Goal: Task Accomplishment & Management: Manage account settings

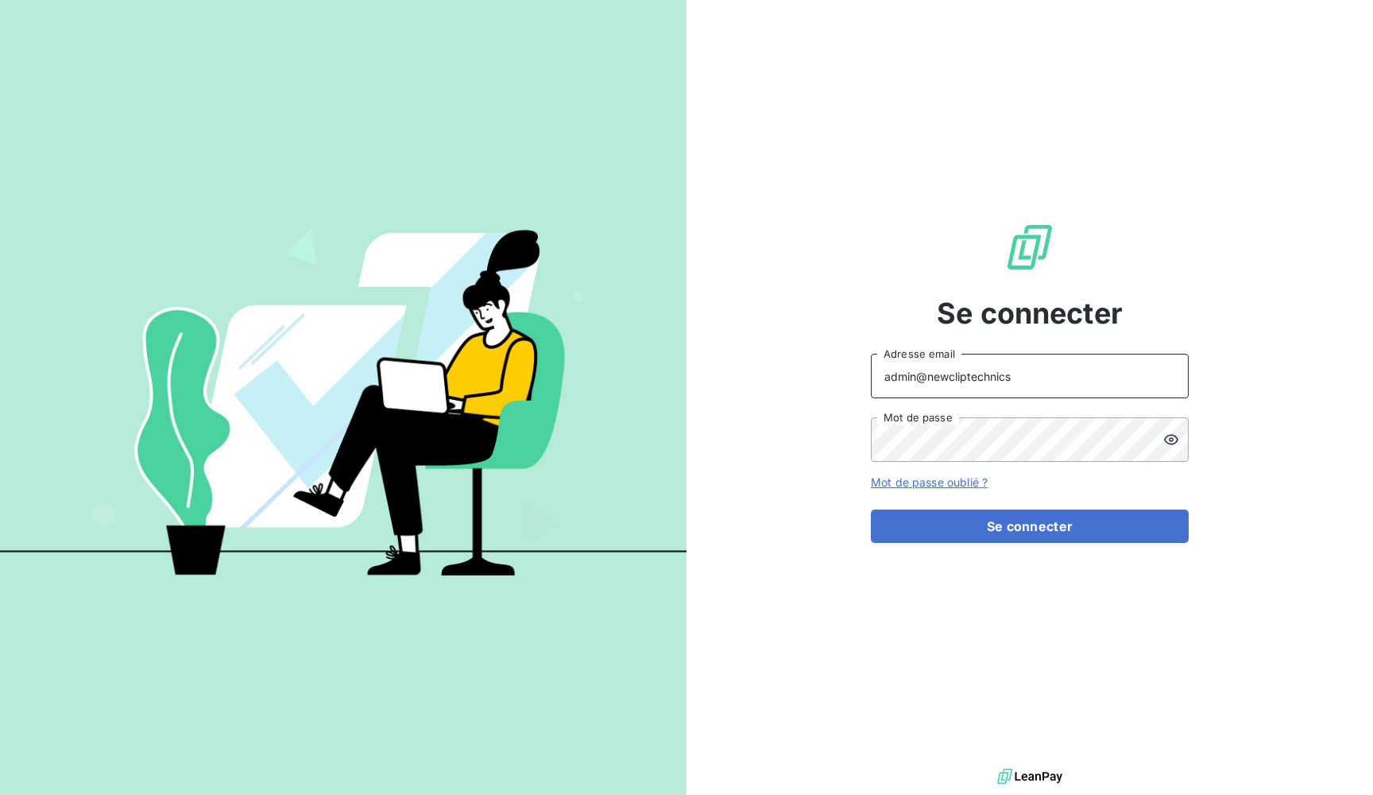
click at [962, 379] on input "admin@newcliptechnics" at bounding box center [1030, 376] width 318 height 45
paste input "pierresinvestissement"
type input "admin@pierresinvestissement"
click at [811, 470] on div "Se connecter admin@pierresinvestissement Adresse email Mot de passe Mot de pass…" at bounding box center [1030, 382] width 687 height 765
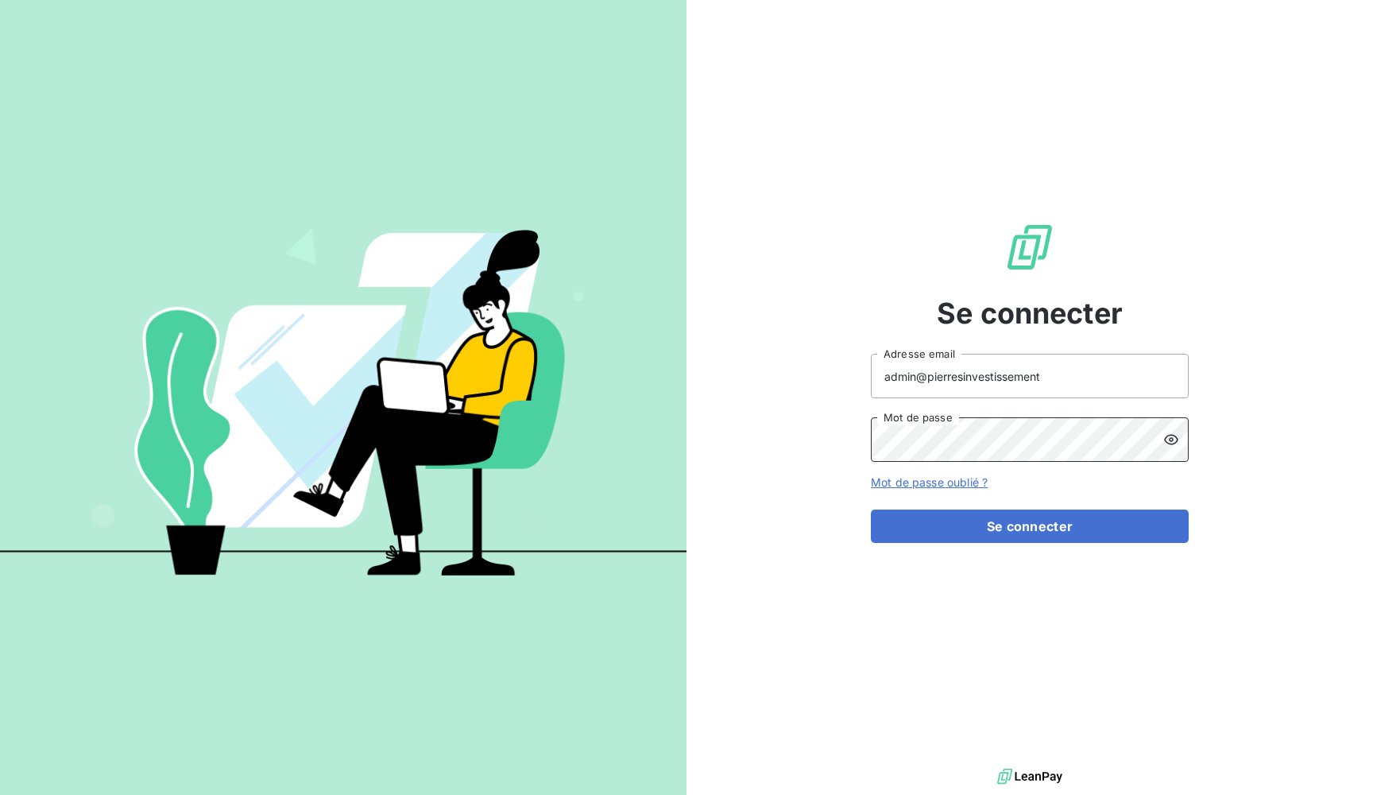
click at [1030, 526] on button "Se connecter" at bounding box center [1030, 525] width 318 height 33
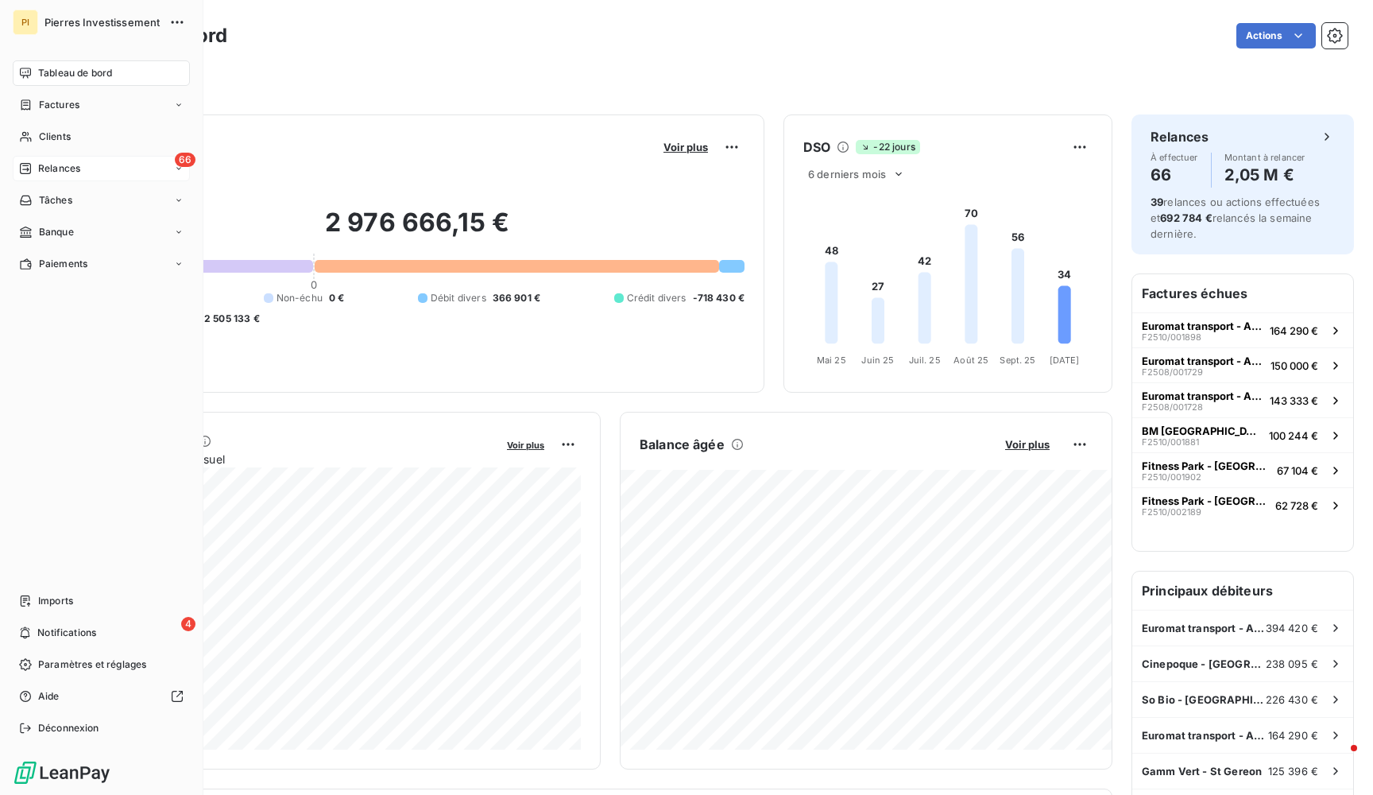
click at [40, 166] on span "Relances" at bounding box center [59, 168] width 42 height 14
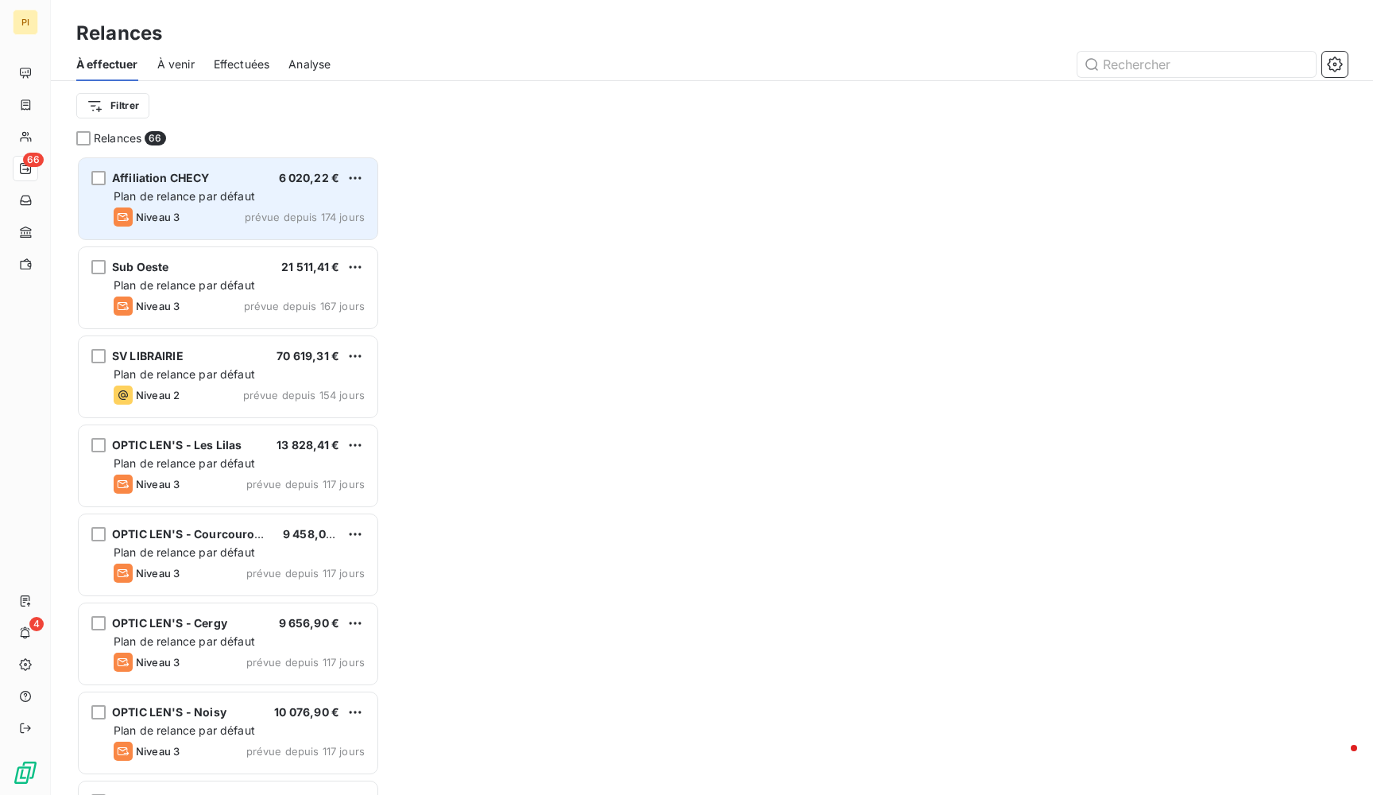
scroll to position [639, 304]
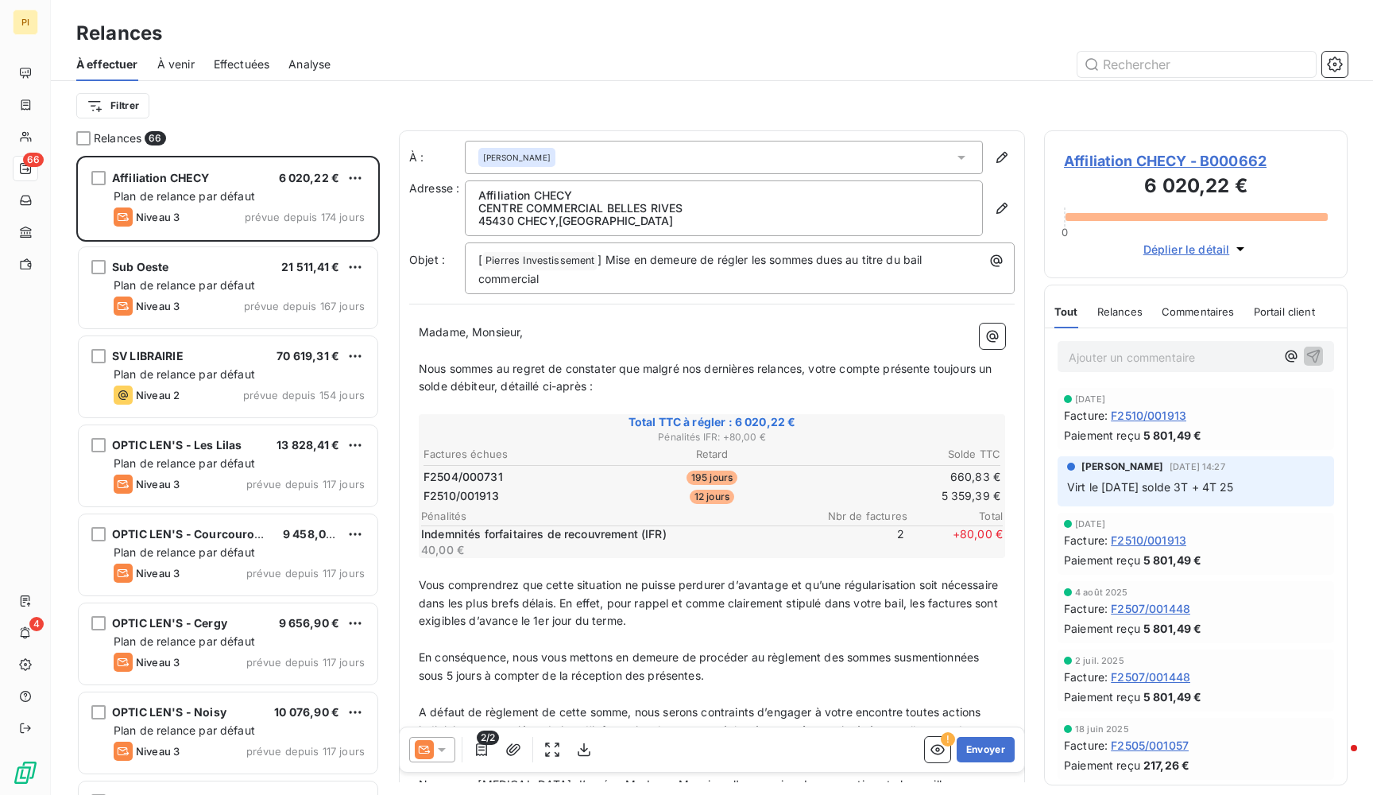
click at [259, 59] on span "Effectuées" at bounding box center [242, 64] width 56 height 16
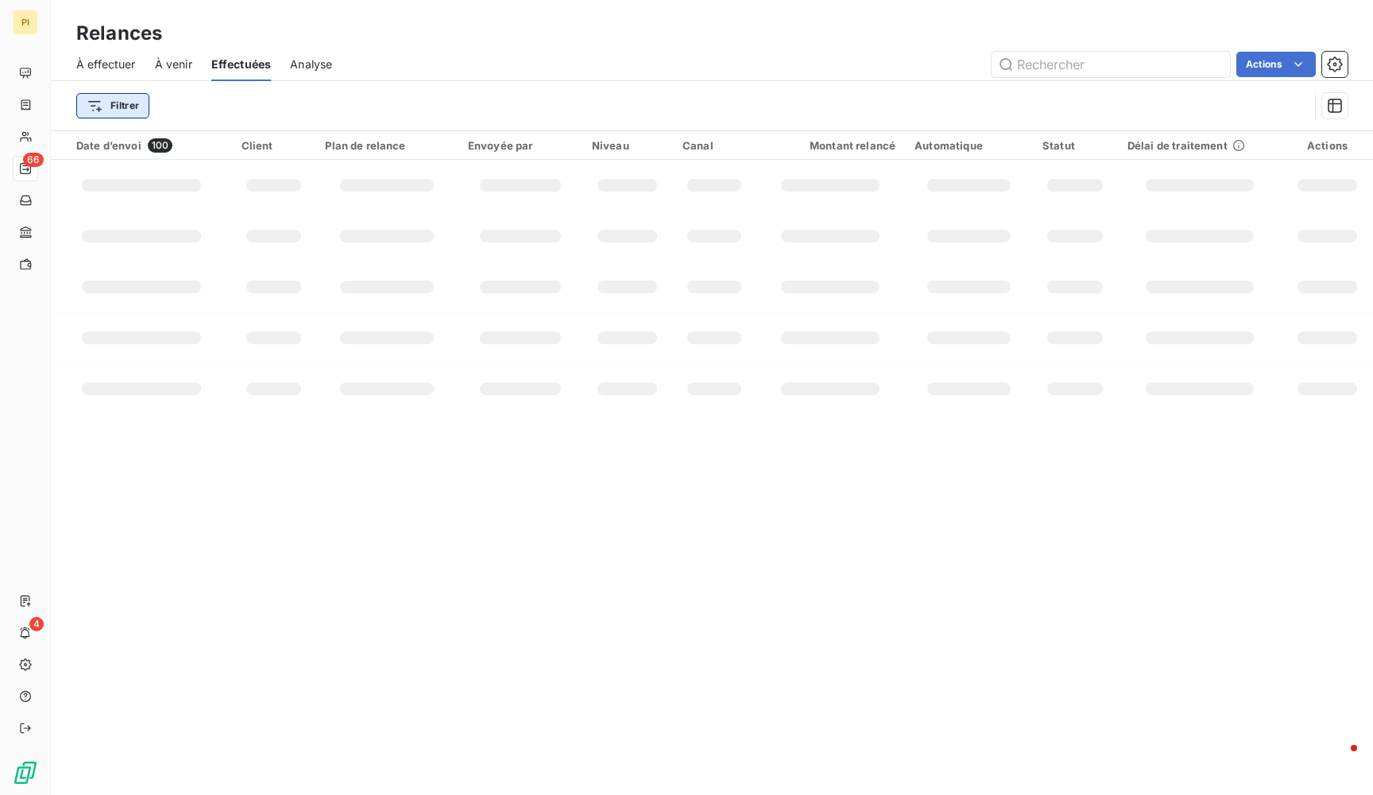
click at [138, 101] on html "PI 66 4 Relances À effectuer À venir Effectuées Analyse Actions Filtrer Date d’…" at bounding box center [686, 397] width 1373 height 795
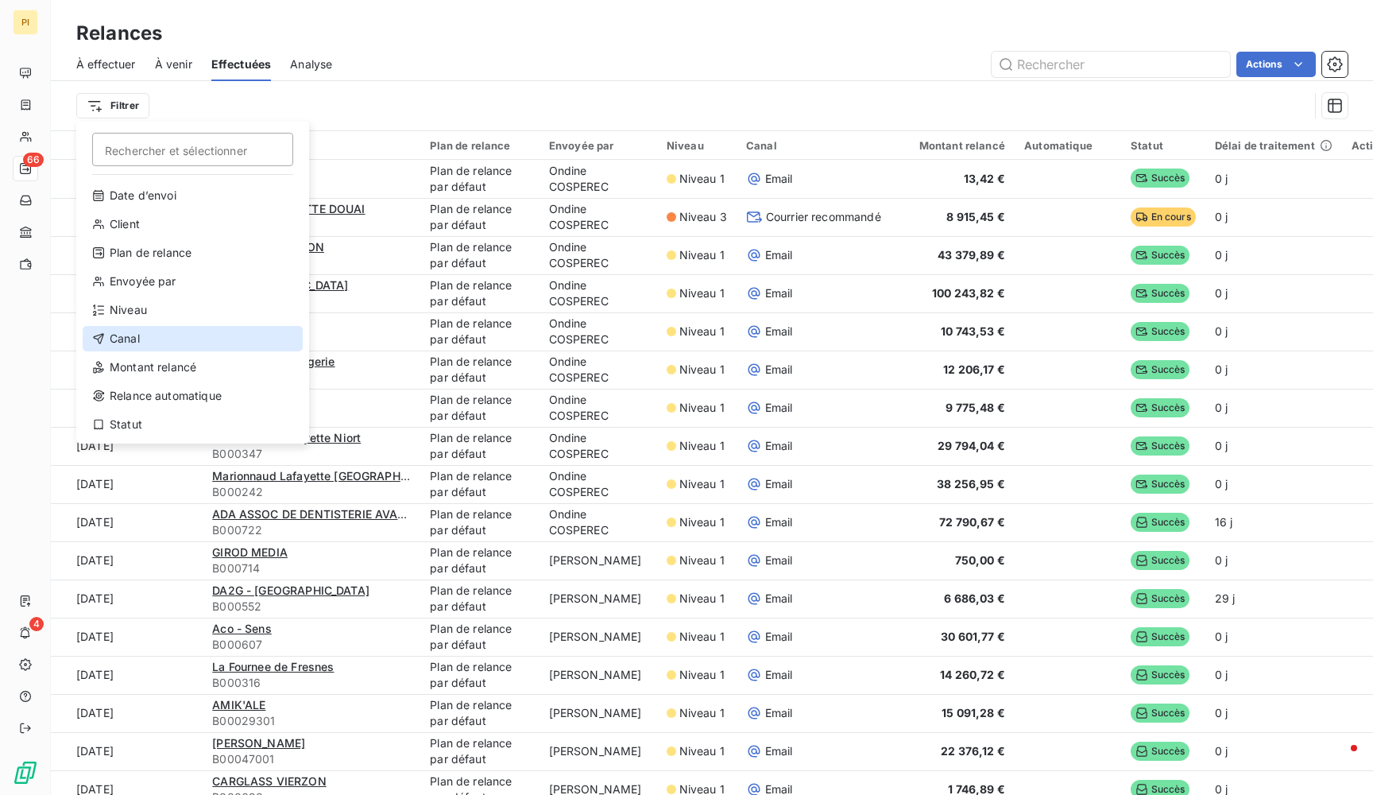
click at [163, 331] on div "Canal" at bounding box center [193, 338] width 220 height 25
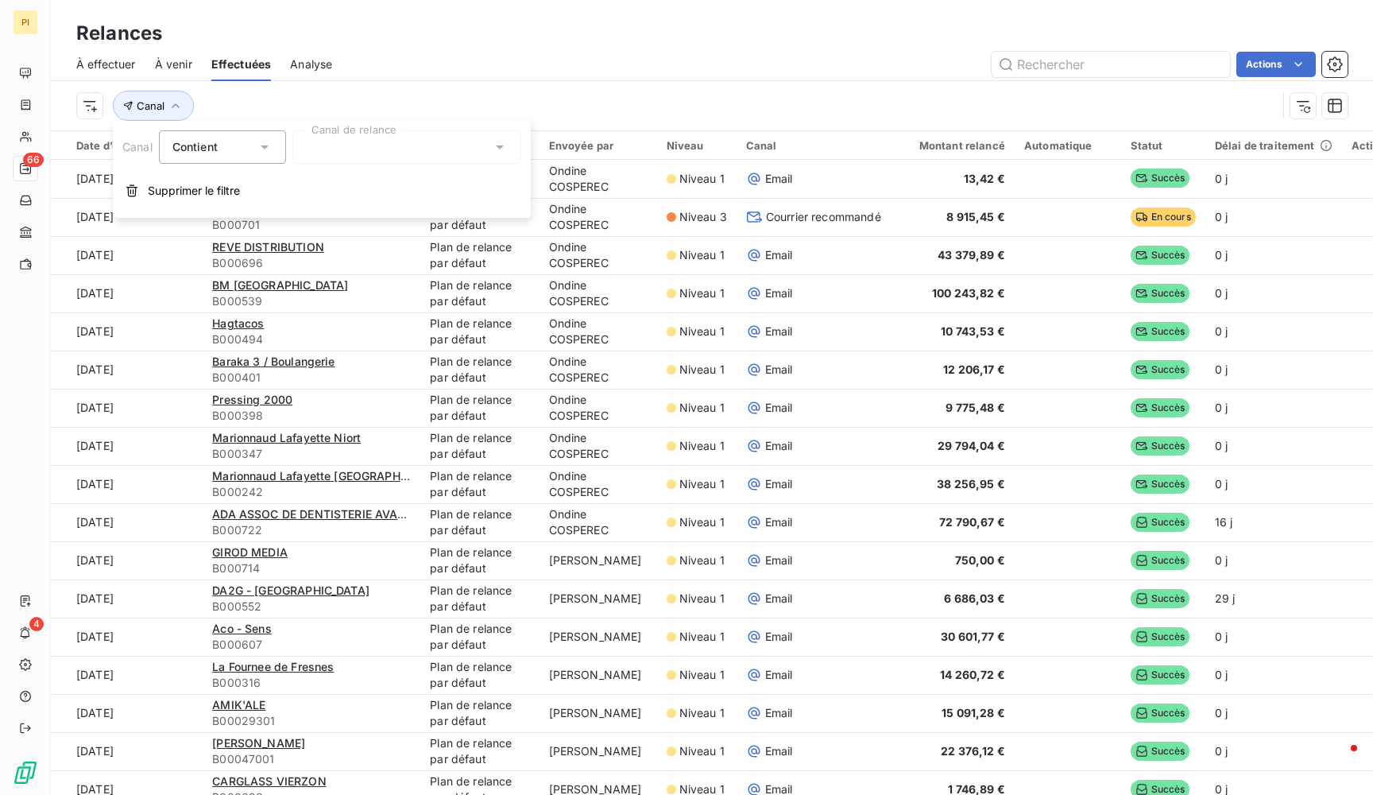
click at [384, 141] on div at bounding box center [406, 146] width 229 height 33
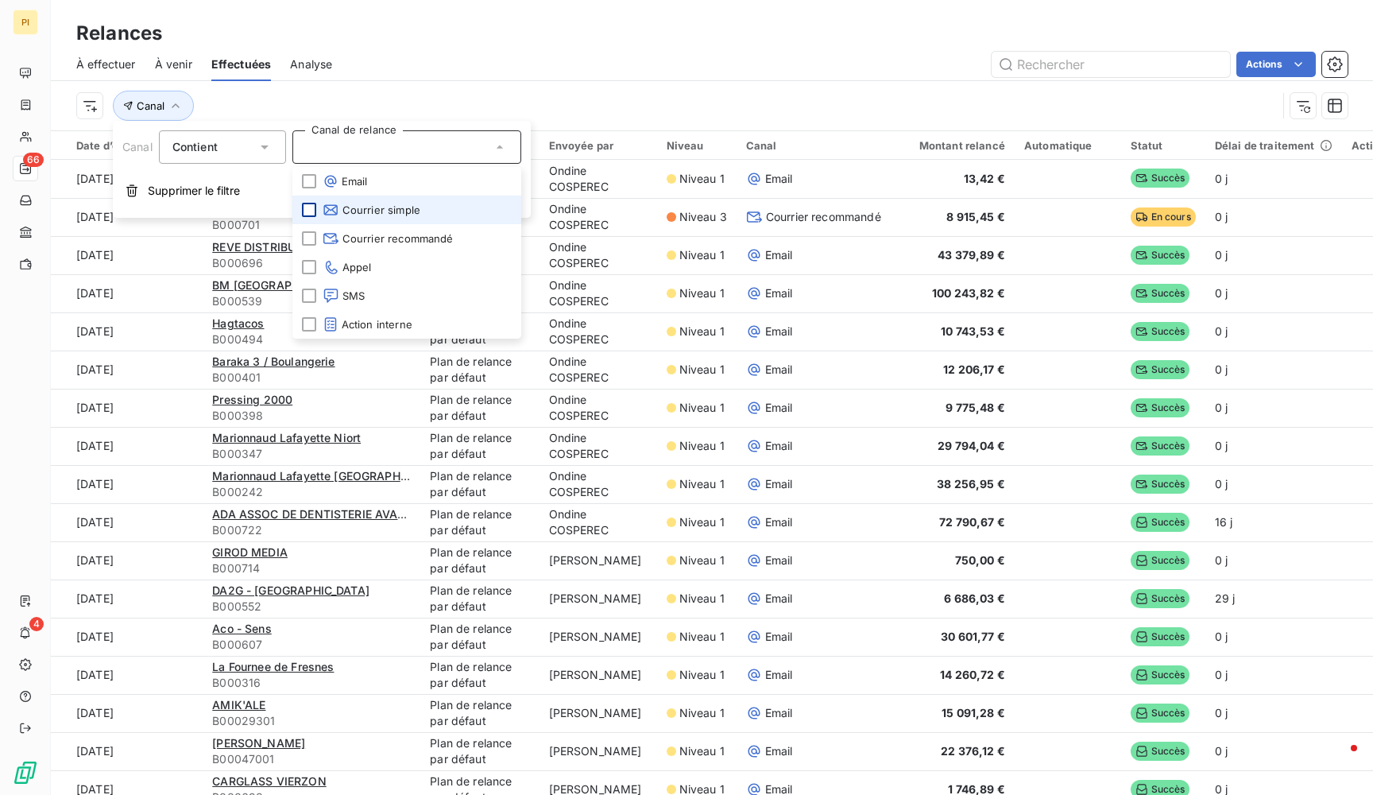
click at [304, 210] on div at bounding box center [309, 210] width 14 height 14
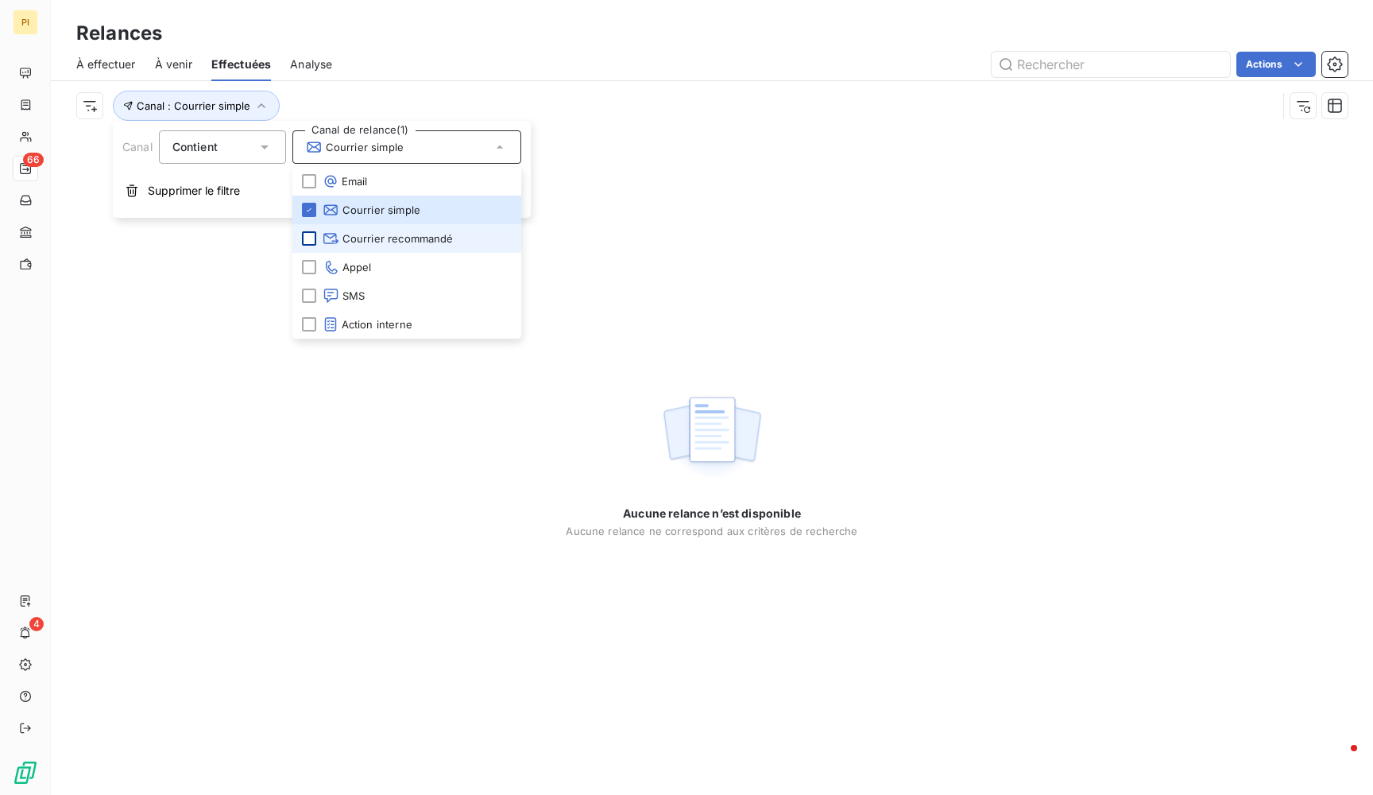
click at [306, 236] on div at bounding box center [309, 238] width 14 height 14
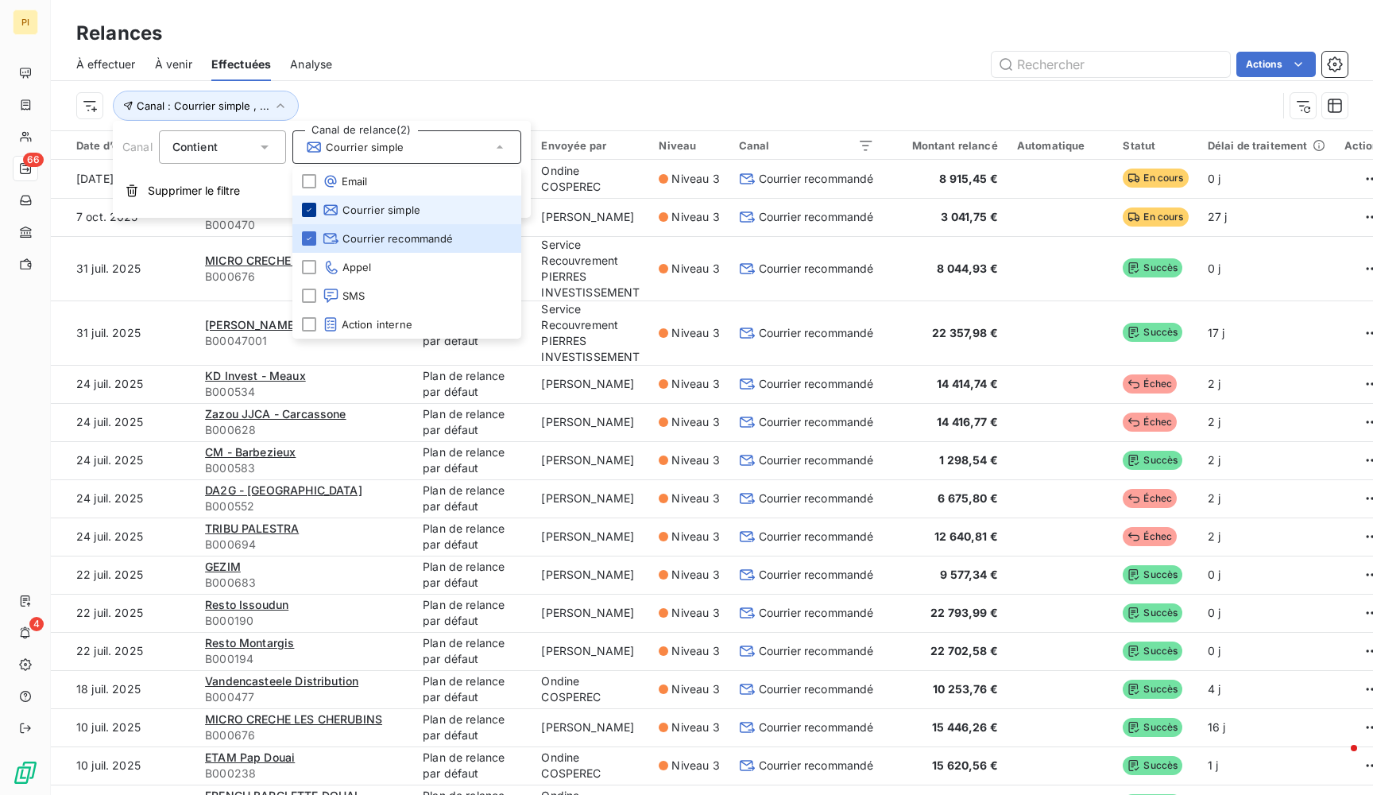
click at [309, 211] on icon at bounding box center [309, 209] width 5 height 3
click at [404, 69] on div "Actions" at bounding box center [849, 64] width 997 height 25
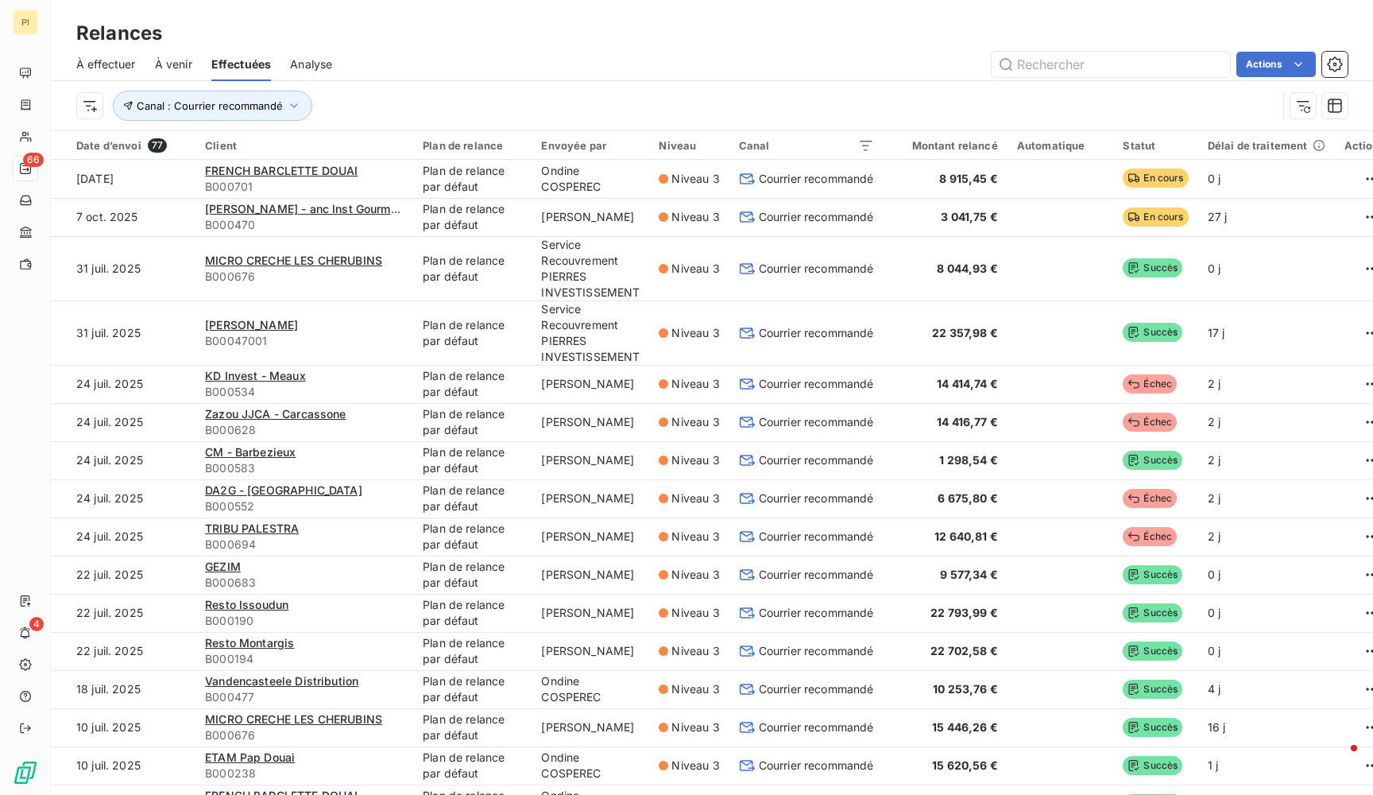
click at [85, 119] on div "Canal : Courrier recommandé" at bounding box center [676, 106] width 1201 height 30
click at [91, 111] on html "PI 66 4 Relances À effectuer À venir Effectuées Analyse Actions Canal : Courrie…" at bounding box center [686, 397] width 1373 height 795
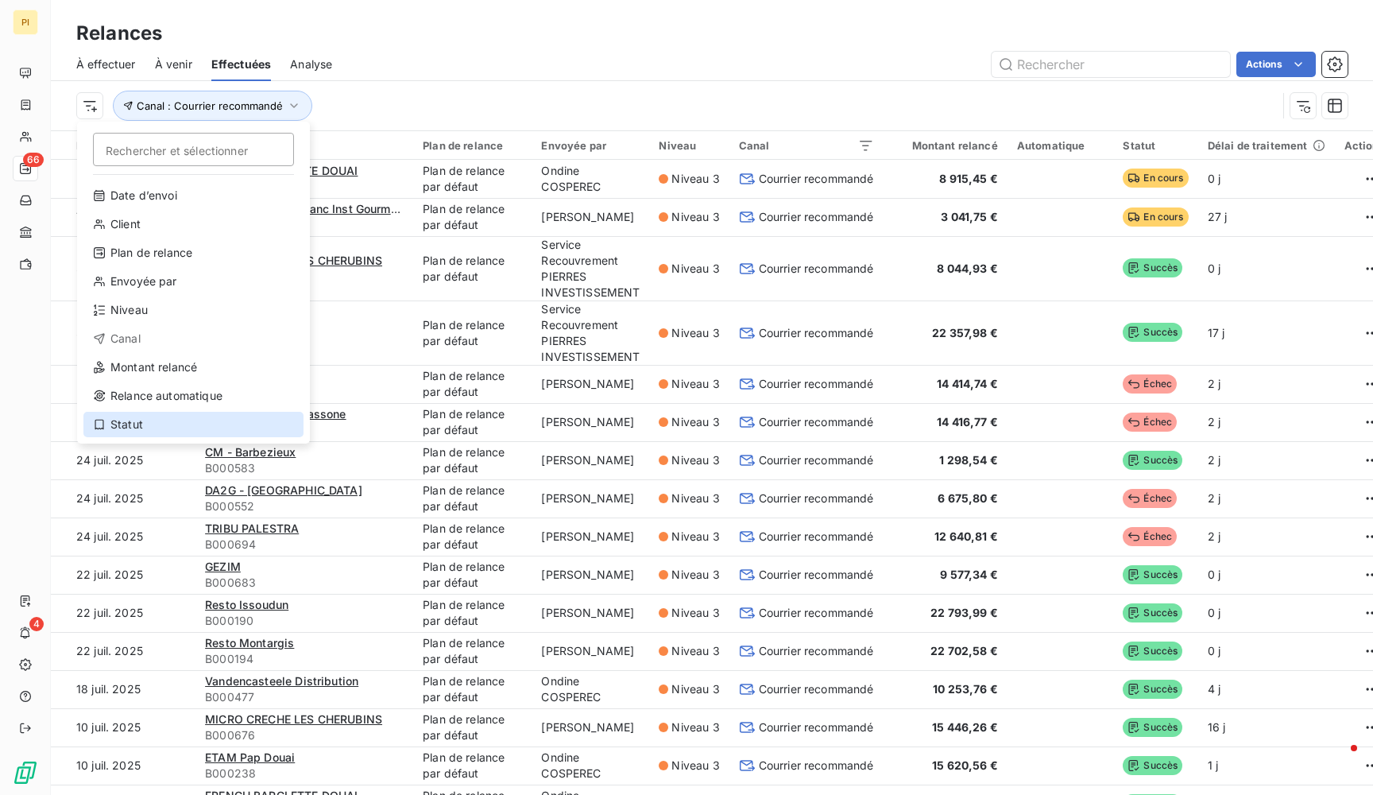
click at [192, 429] on div "Statut" at bounding box center [193, 424] width 220 height 25
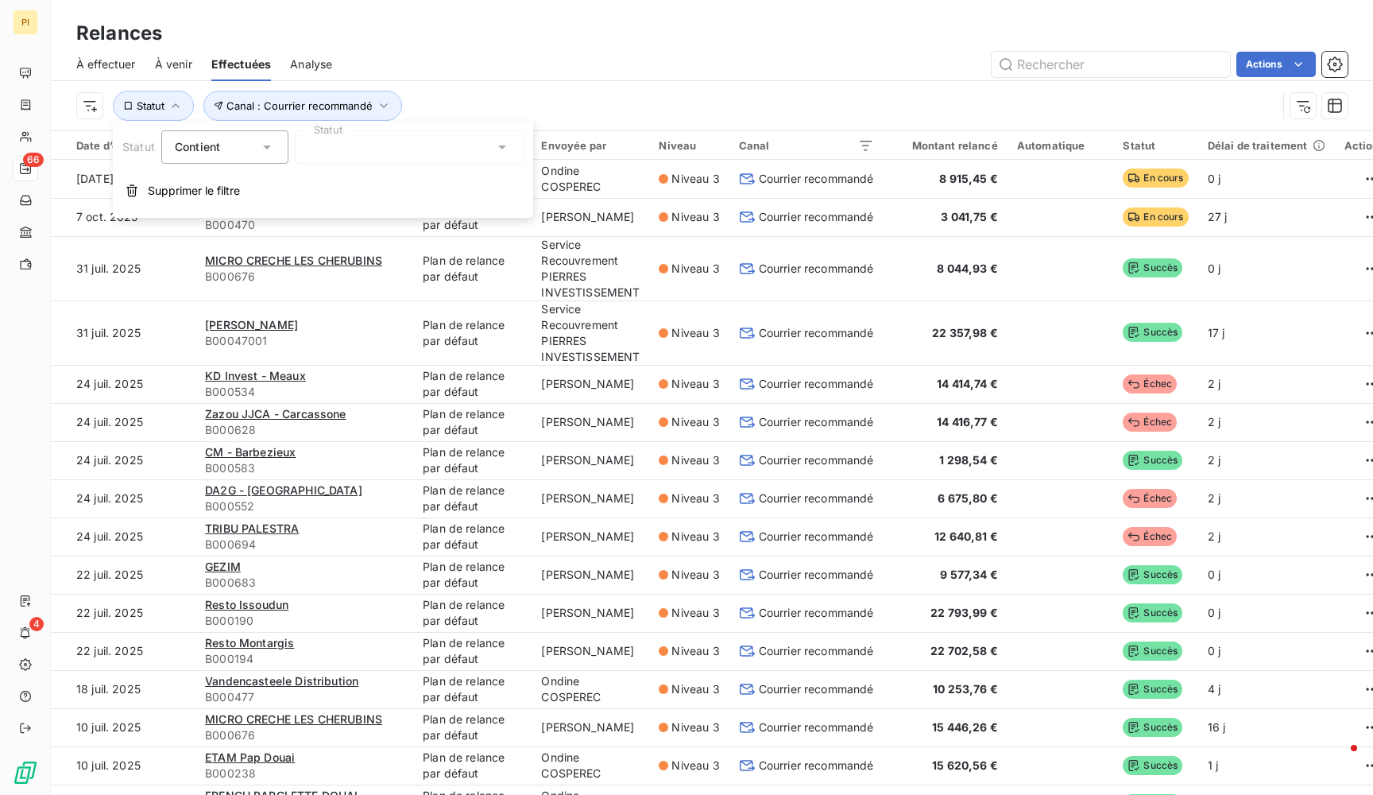
click at [339, 161] on div at bounding box center [409, 146] width 229 height 33
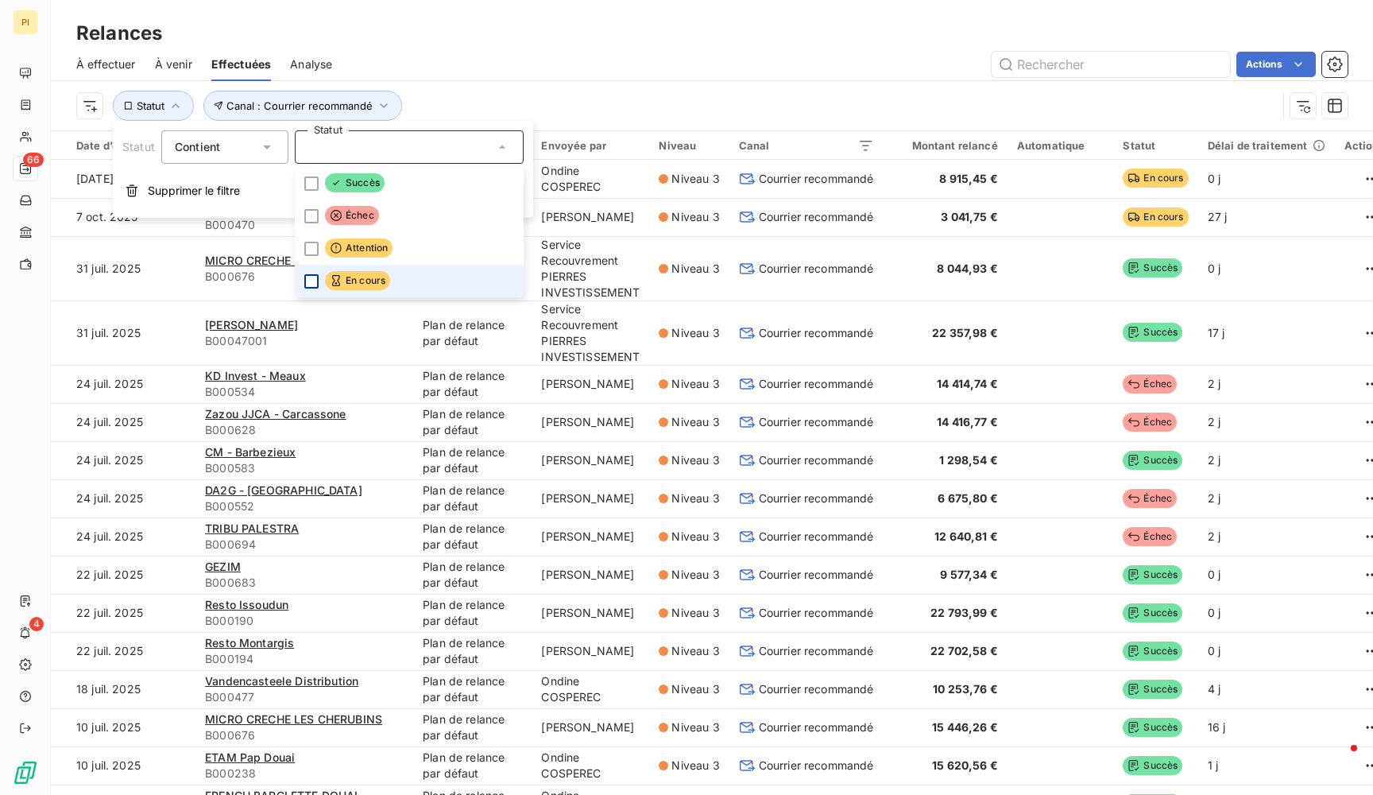
click at [311, 279] on div at bounding box center [311, 281] width 14 height 14
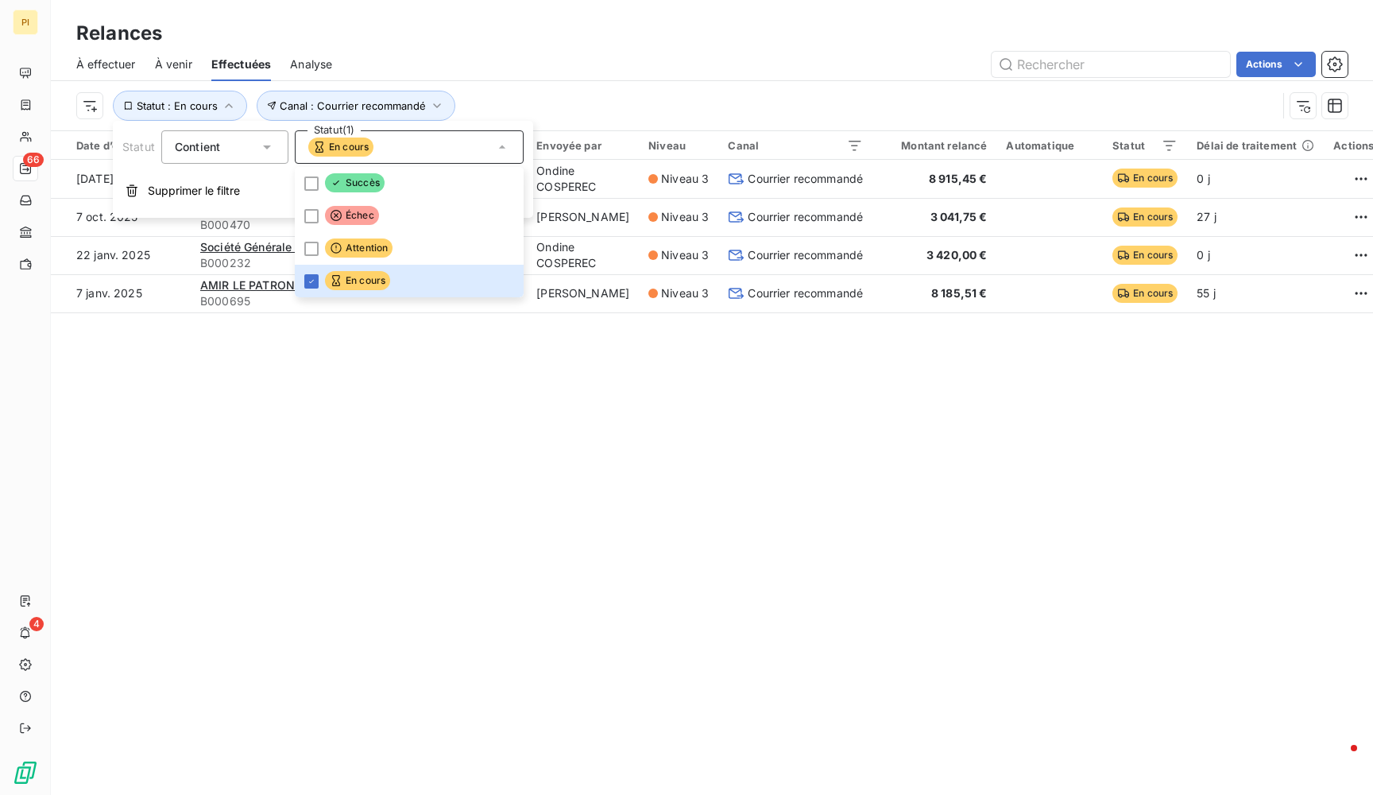
click at [352, 362] on div "Date d’envoi 4 Client Plan de relance Envoyée par Niveau Canal Montant relancé …" at bounding box center [712, 249] width 1322 height 236
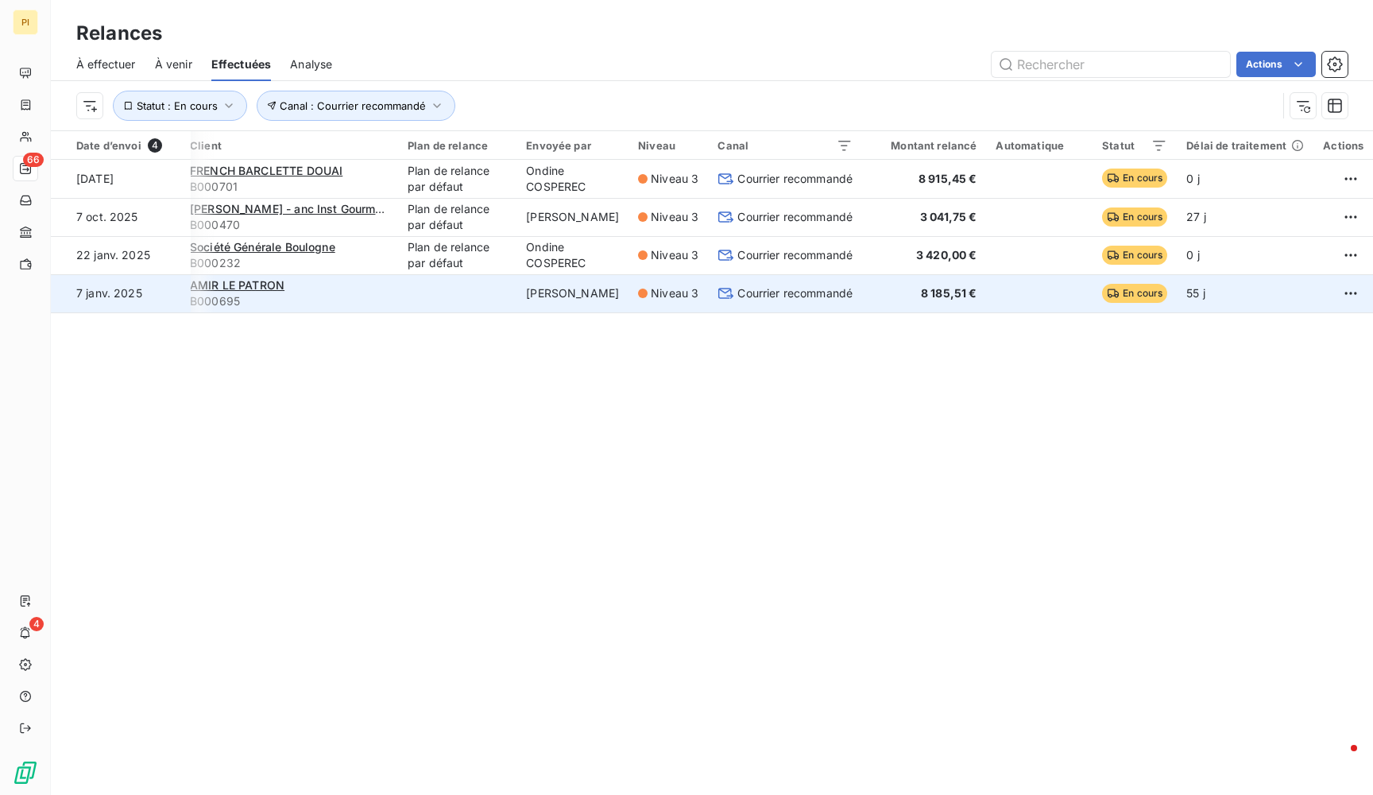
scroll to position [0, 10]
click at [922, 292] on span "8 185,51 €" at bounding box center [950, 293] width 56 height 14
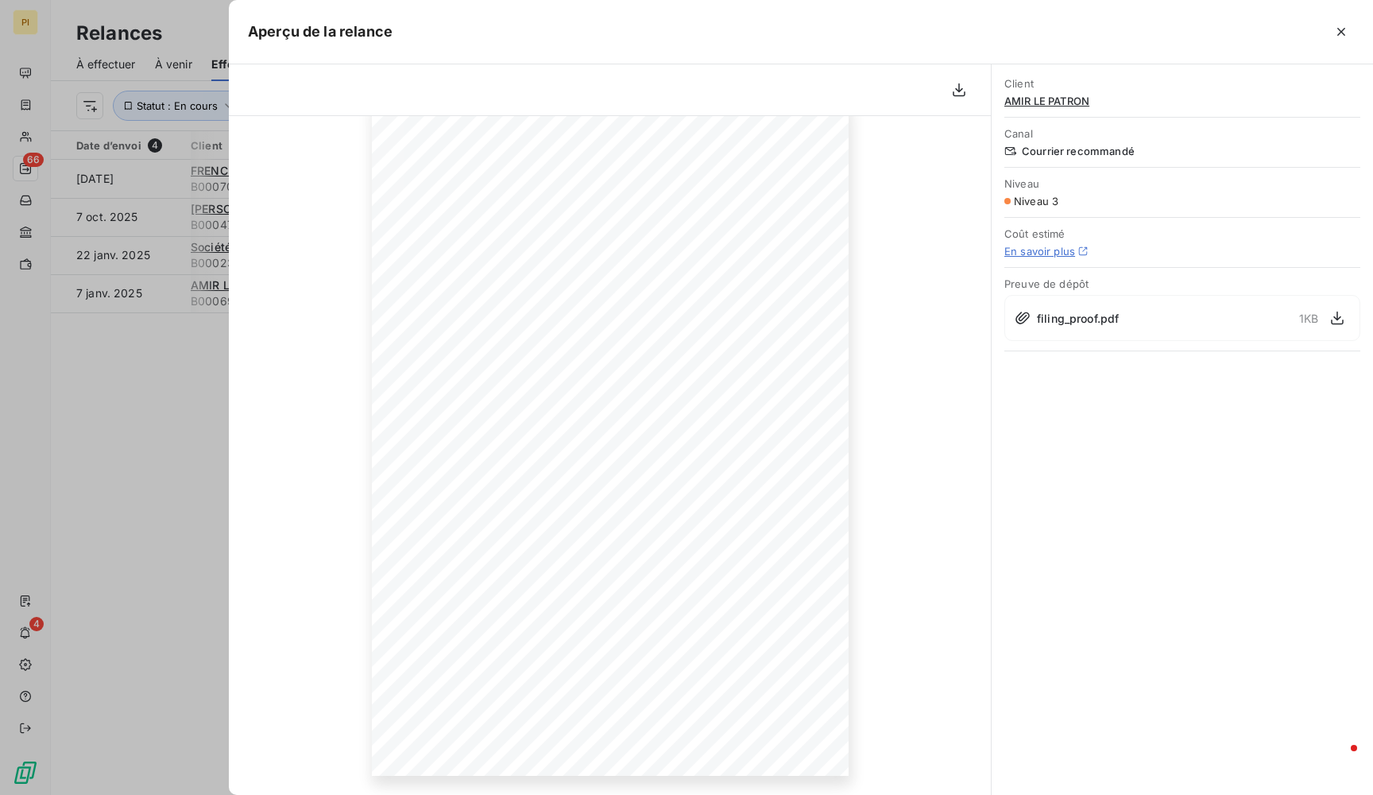
scroll to position [89, 0]
click at [152, 478] on div at bounding box center [686, 397] width 1373 height 795
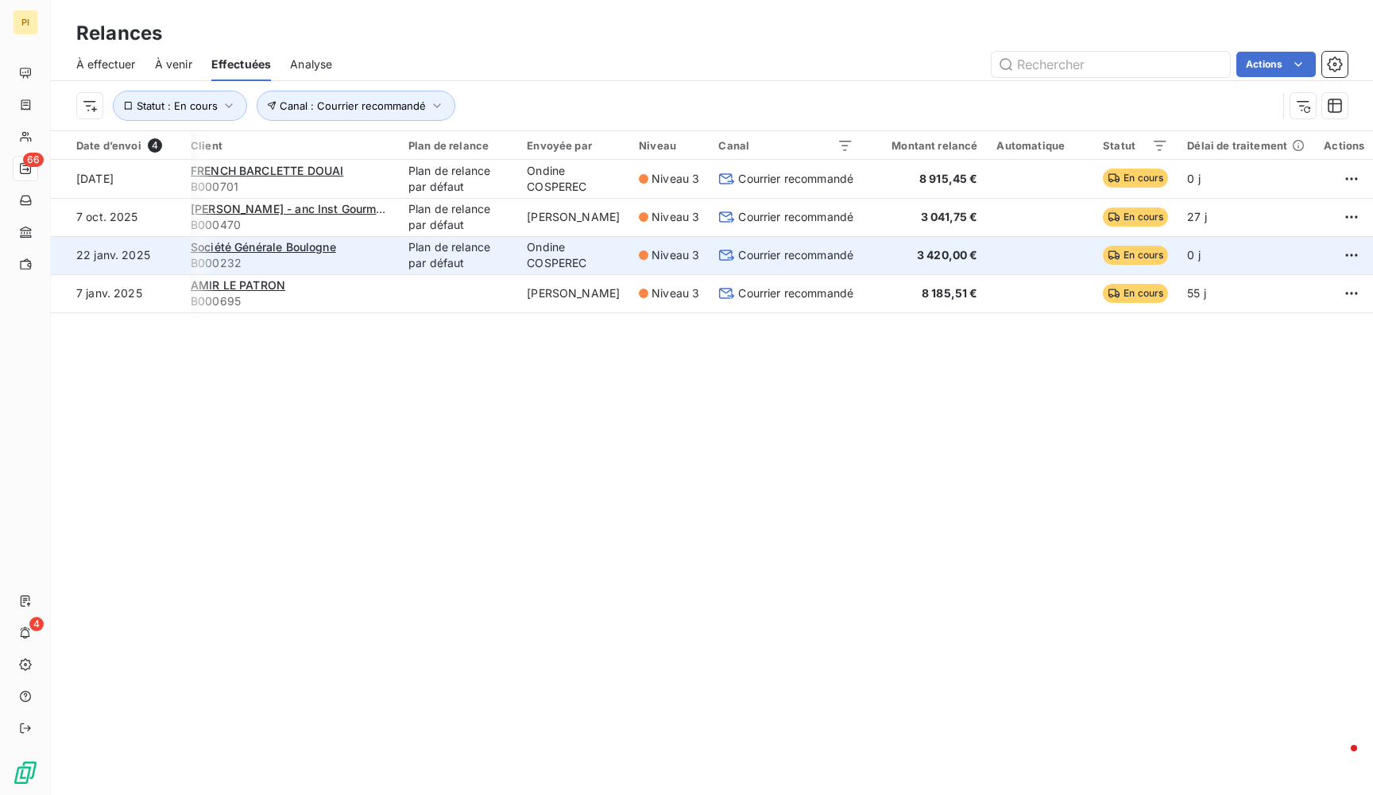
click at [951, 248] on span "3 420,00 €" at bounding box center [947, 255] width 61 height 14
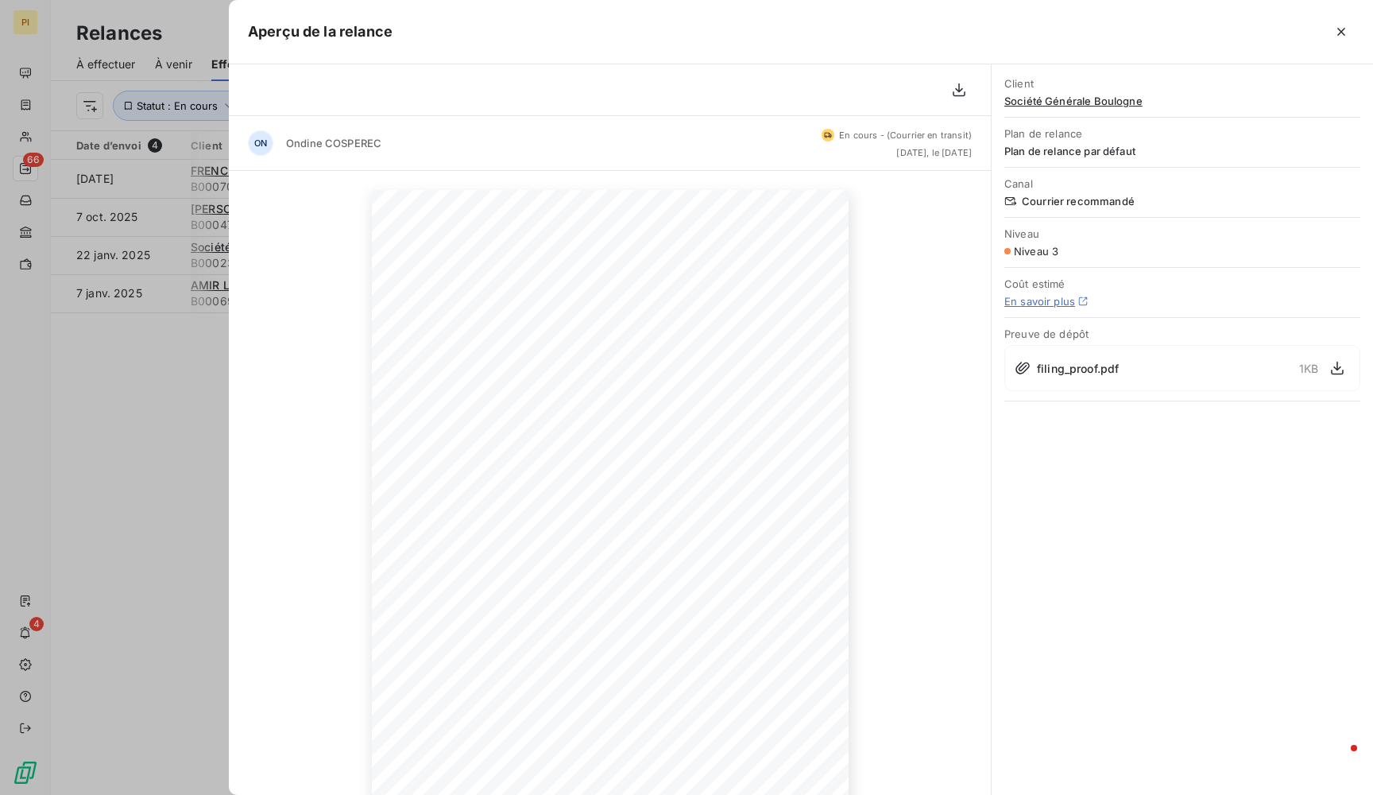
click at [119, 362] on div at bounding box center [686, 397] width 1373 height 795
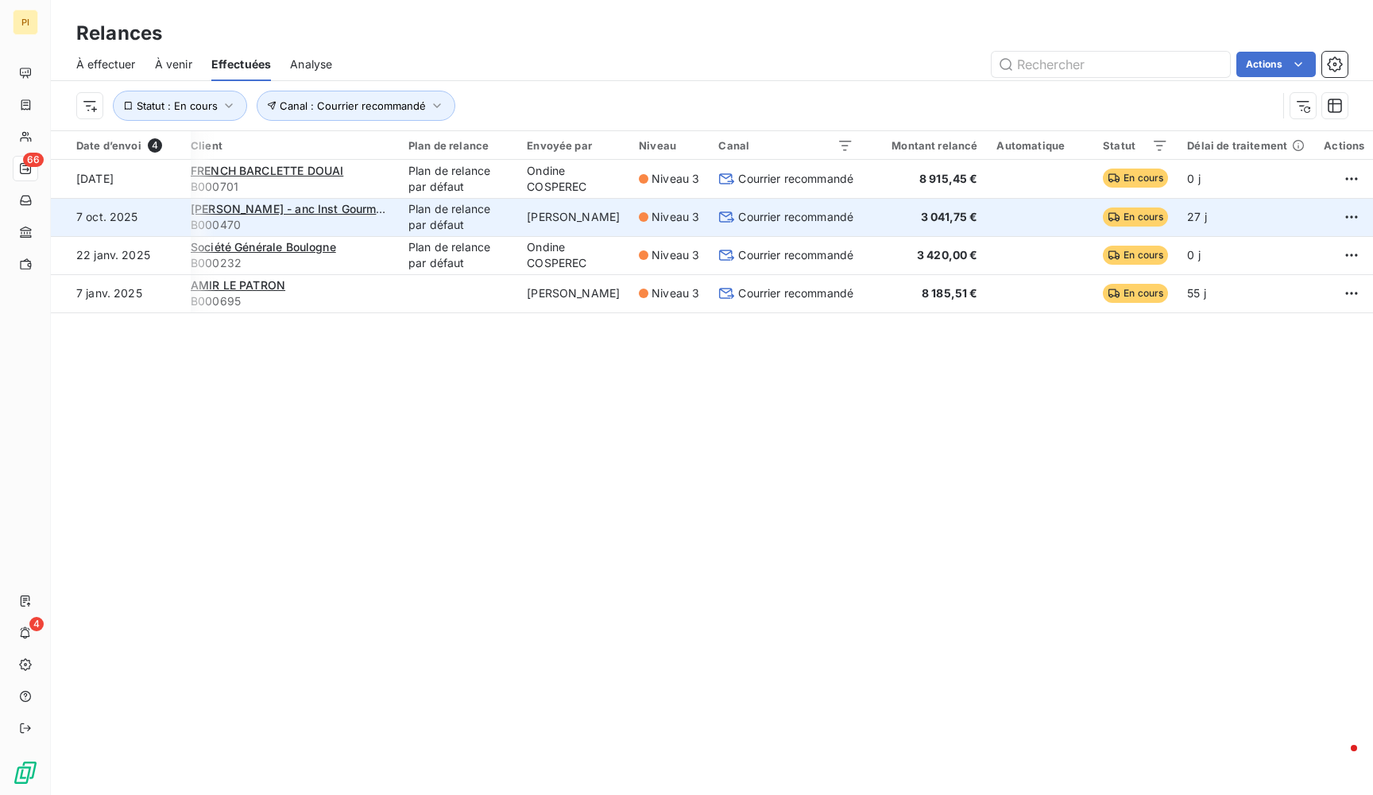
click at [943, 218] on span "3 041,75 €" at bounding box center [949, 217] width 57 height 14
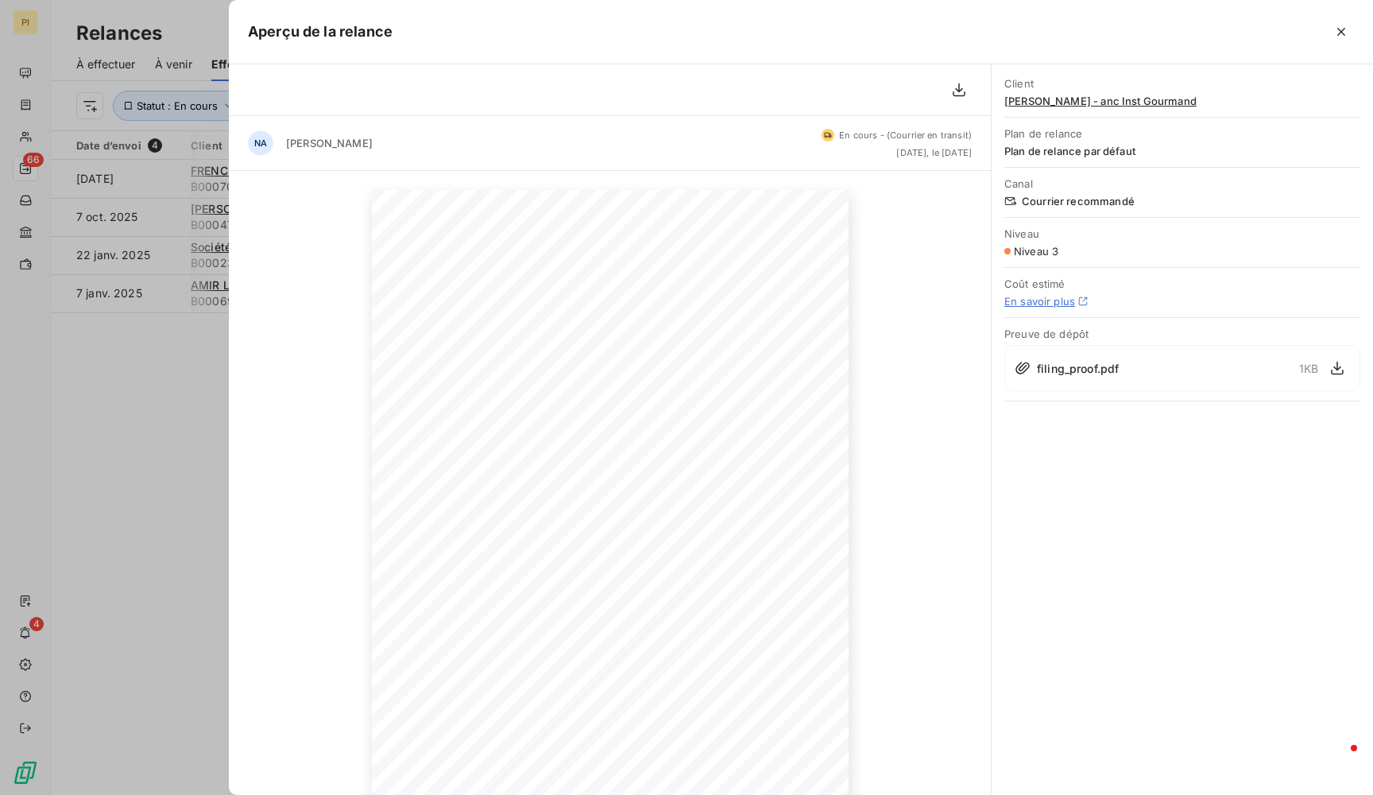
click at [173, 599] on div at bounding box center [686, 397] width 1373 height 795
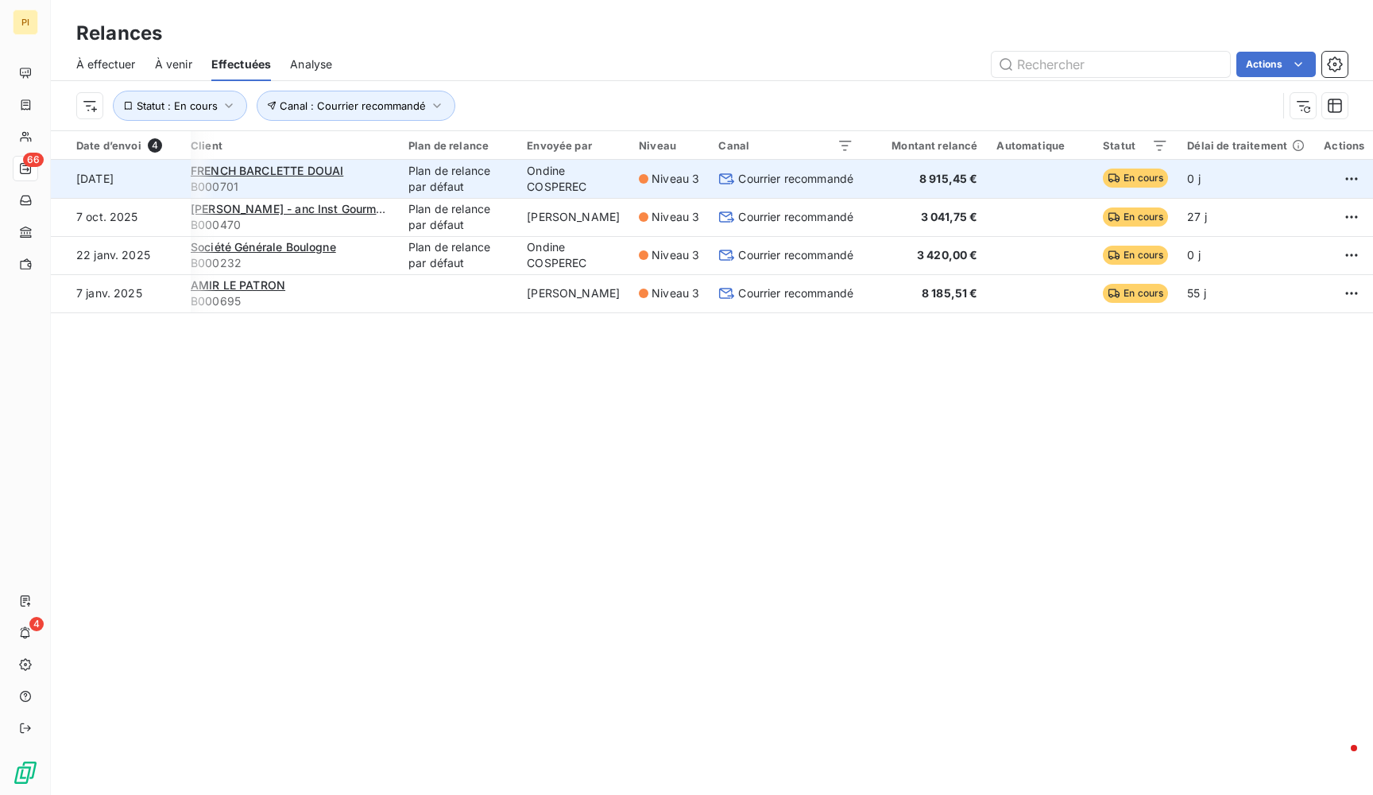
click at [818, 172] on span "Courrier recommandé" at bounding box center [795, 179] width 115 height 16
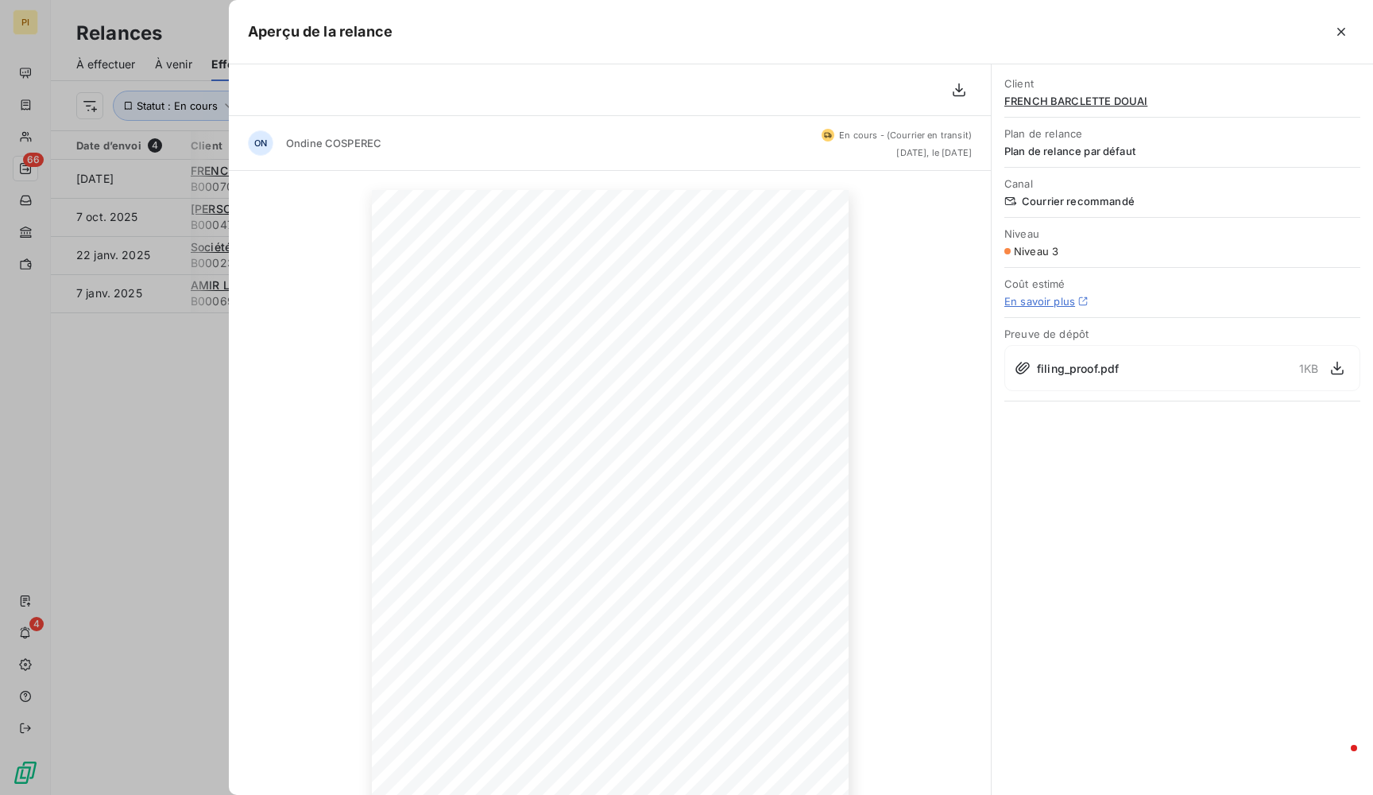
click at [134, 561] on div at bounding box center [686, 397] width 1373 height 795
